Goal: Task Accomplishment & Management: Complete application form

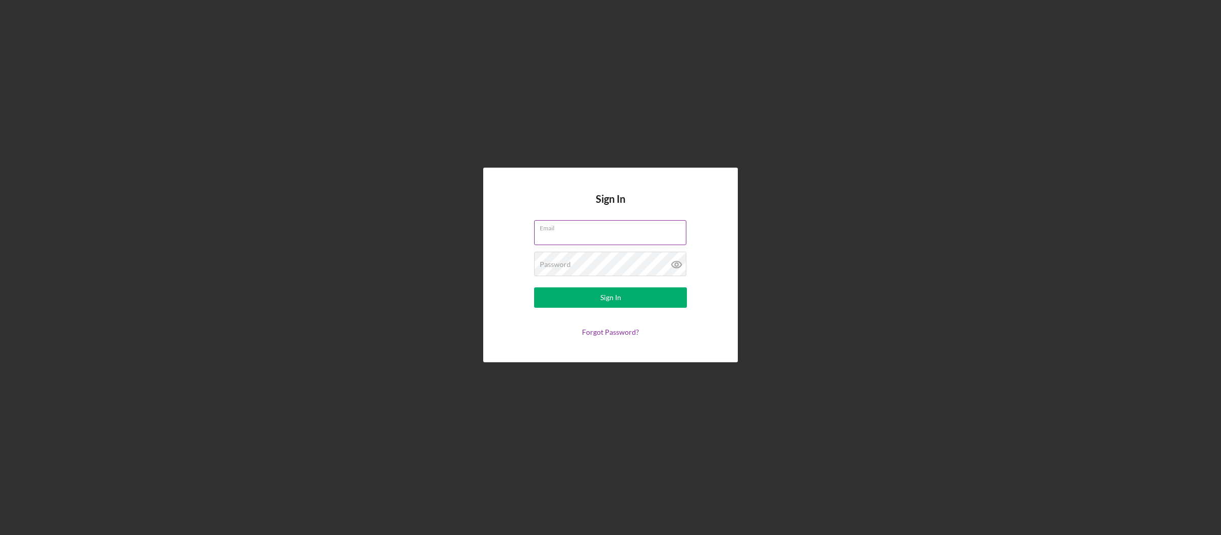
click at [566, 234] on input "Email" at bounding box center [610, 232] width 152 height 24
type input "[EMAIL_ADDRESS][DOMAIN_NAME]"
click at [674, 266] on icon at bounding box center [676, 263] width 25 height 25
click at [623, 300] on button "Sign In" at bounding box center [610, 297] width 153 height 20
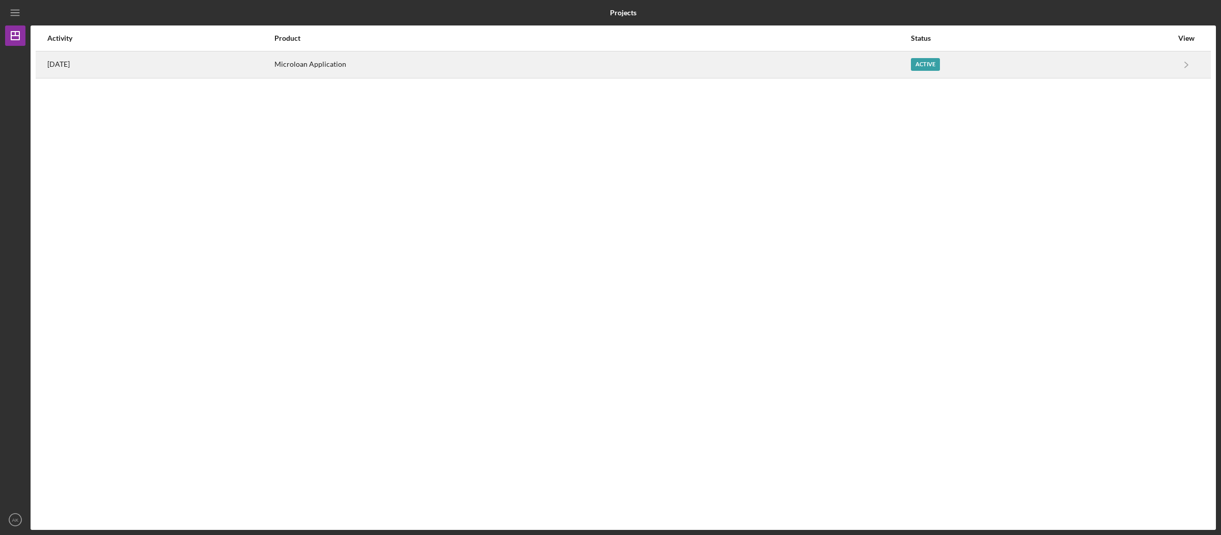
click at [1057, 70] on div "Active" at bounding box center [1042, 64] width 262 height 25
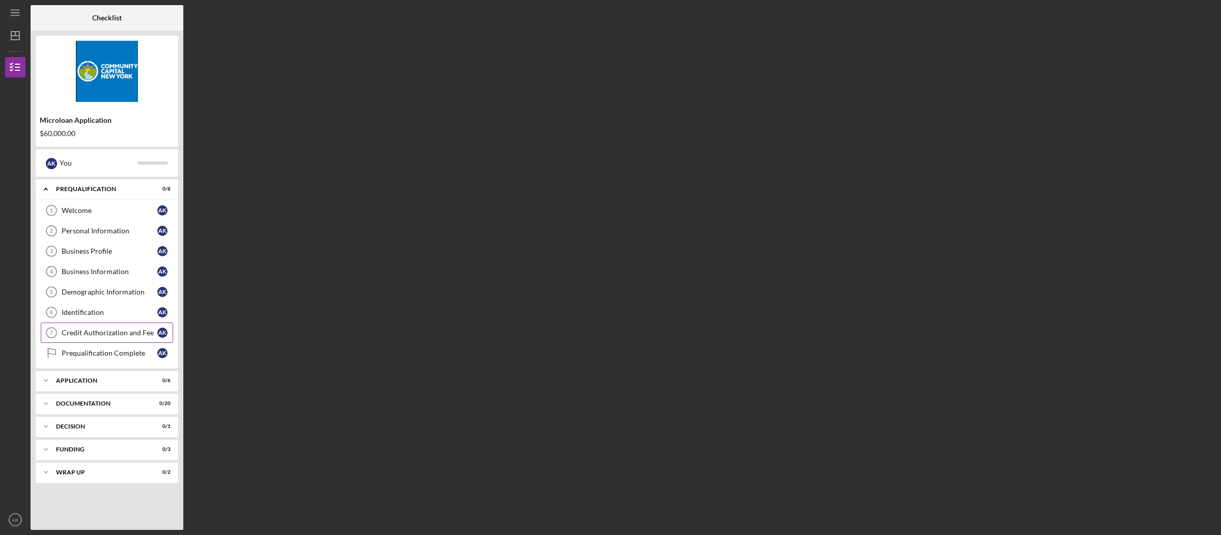
click at [101, 334] on div "Credit Authorization and Fee" at bounding box center [110, 332] width 96 height 8
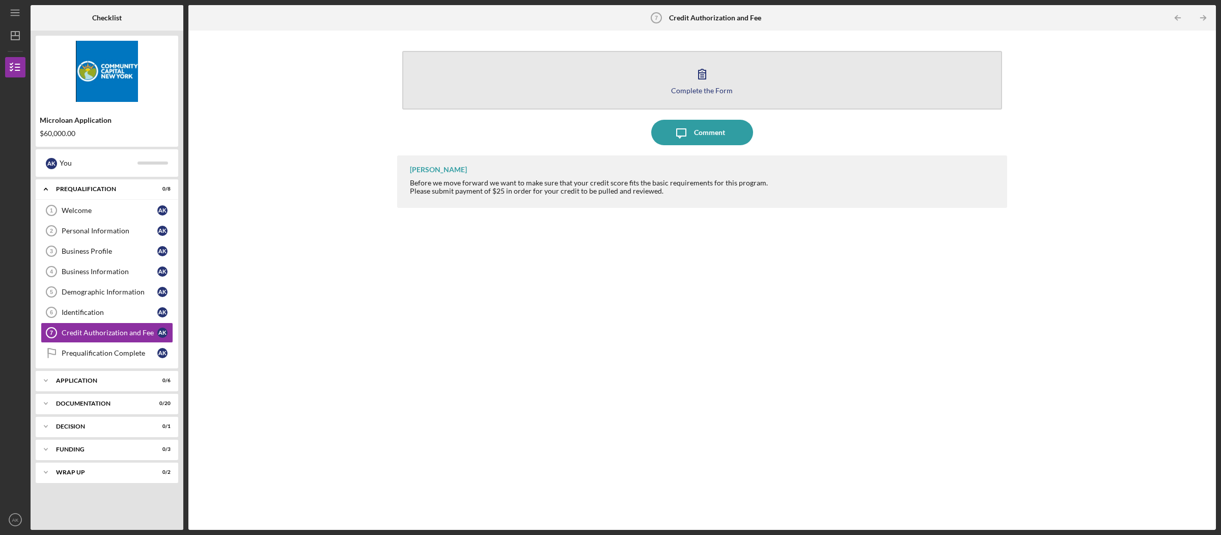
click at [689, 90] on div "Complete the Form" at bounding box center [702, 91] width 62 height 8
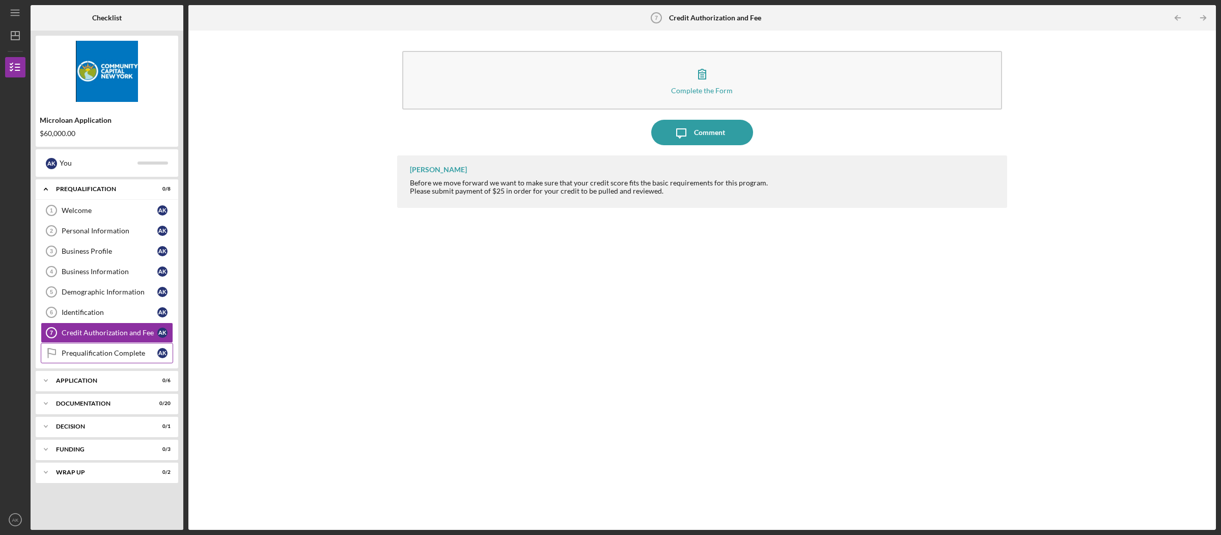
click at [117, 355] on div "Prequalification Complete" at bounding box center [110, 353] width 96 height 8
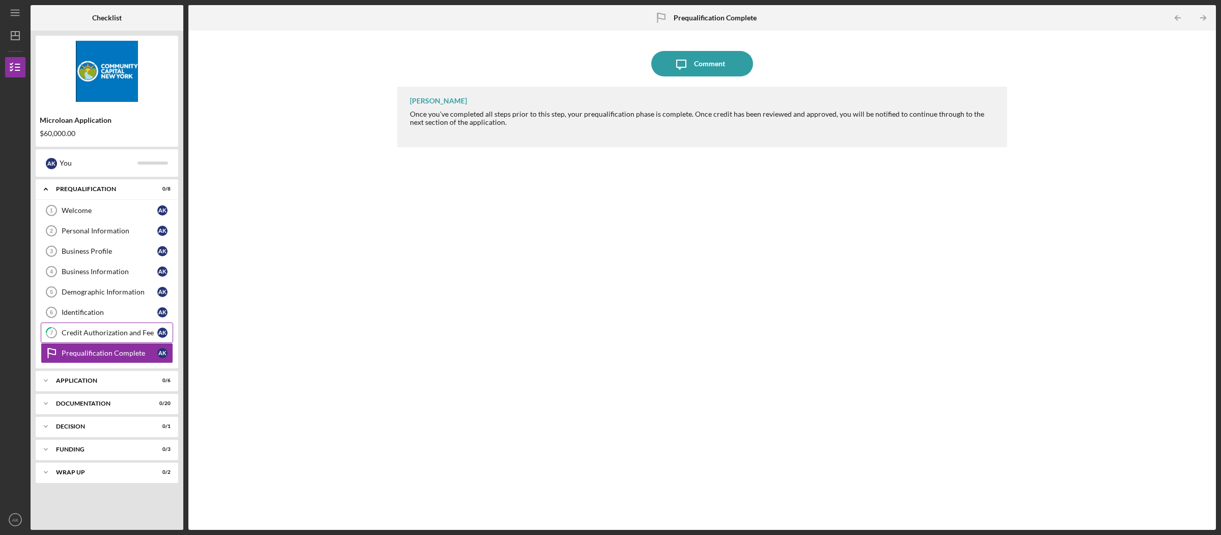
click at [124, 331] on div "Credit Authorization and Fee" at bounding box center [110, 332] width 96 height 8
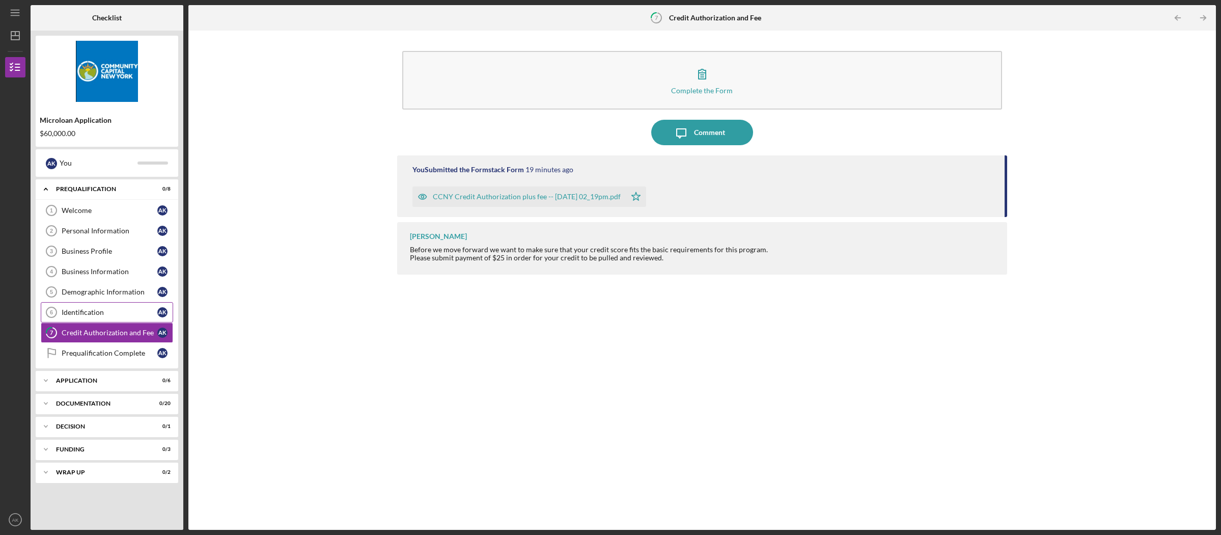
click at [99, 310] on div "Identification" at bounding box center [110, 312] width 96 height 8
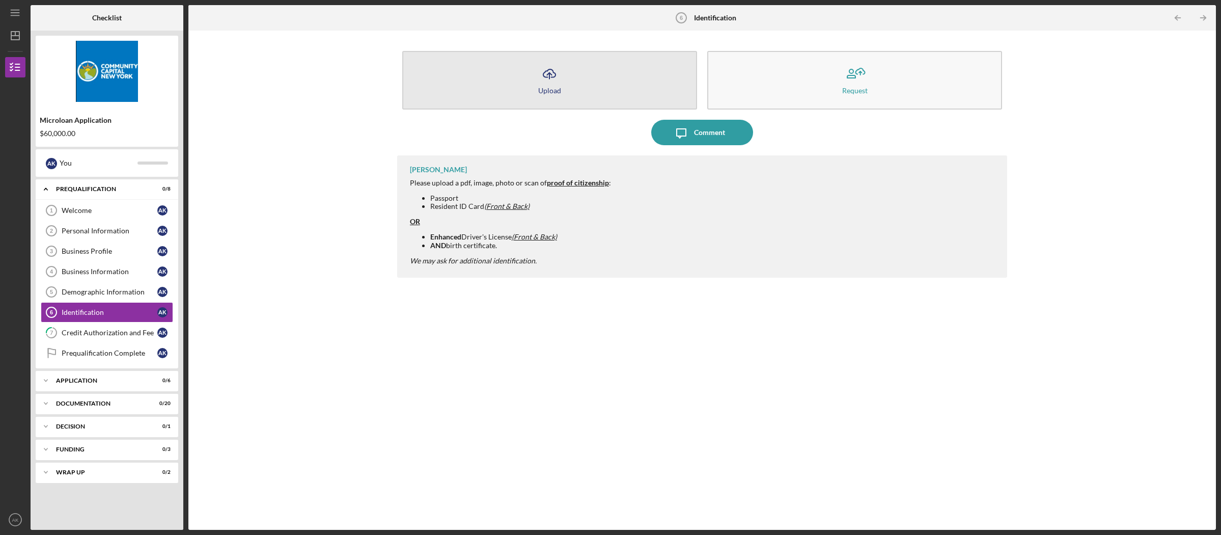
click at [549, 83] on icon "Icon/Upload" at bounding box center [549, 73] width 25 height 25
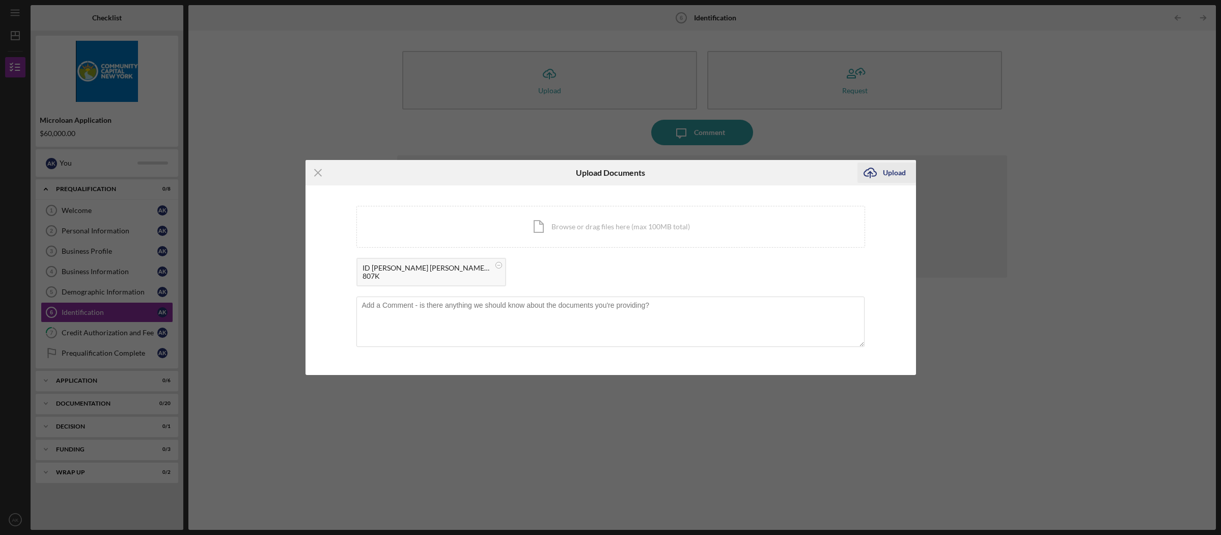
click at [896, 171] on div "Upload" at bounding box center [894, 172] width 23 height 20
